Goal: Check status: Check status

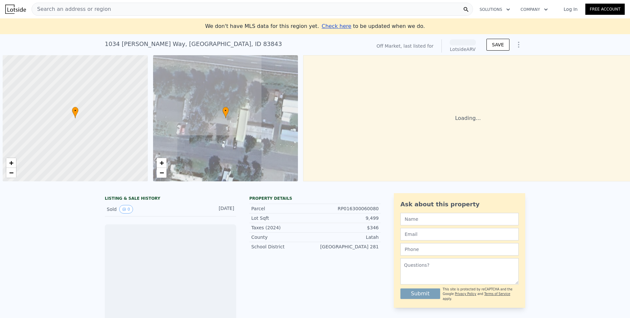
scroll to position [0, 3]
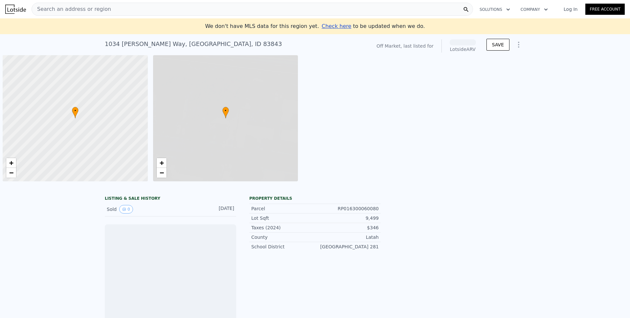
scroll to position [0, 3]
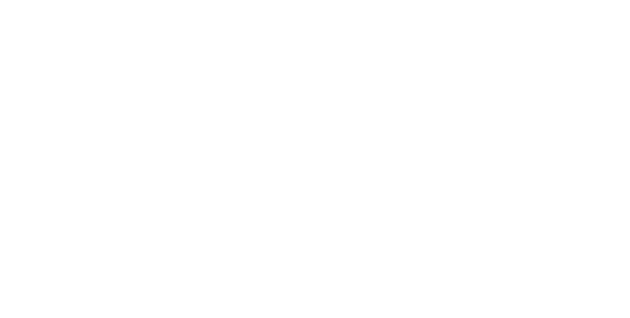
click at [142, 23] on div at bounding box center [315, 159] width 630 height 318
